Goal: Check status: Check status

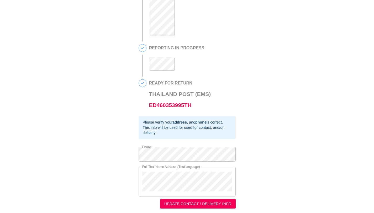
scroll to position [142, 0]
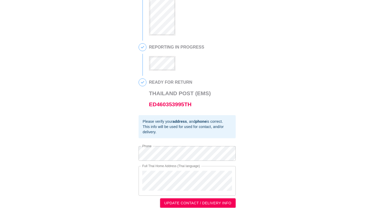
click at [170, 97] on h3 "Thailand Post (EMS) ED460353995TH" at bounding box center [180, 99] width 62 height 22
click at [168, 104] on link "ED460353995TH" at bounding box center [170, 104] width 43 height 6
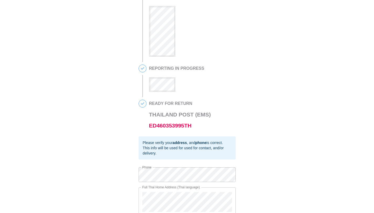
scroll to position [123, 0]
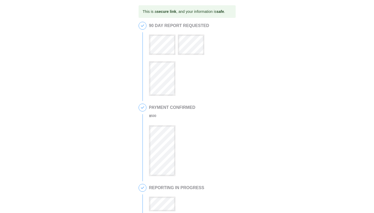
scroll to position [133, 0]
